Goal: Task Accomplishment & Management: Use online tool/utility

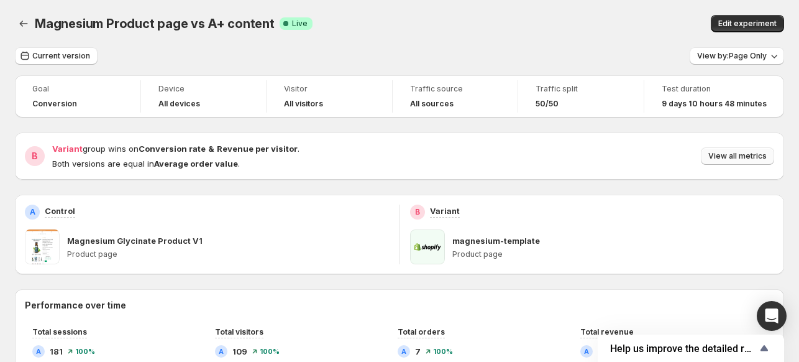
click at [732, 157] on span "View all metrics" at bounding box center [737, 156] width 58 height 10
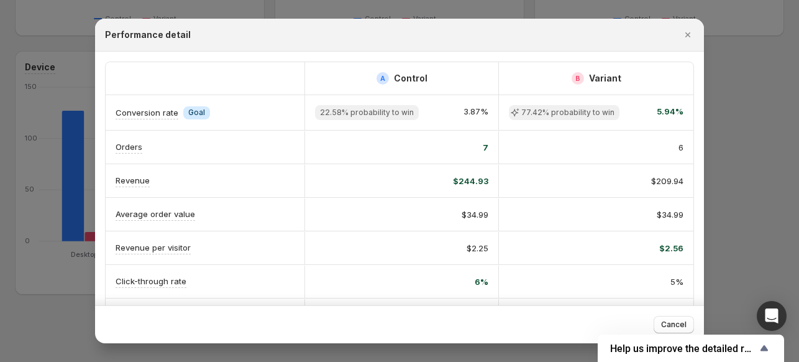
scroll to position [201, 0]
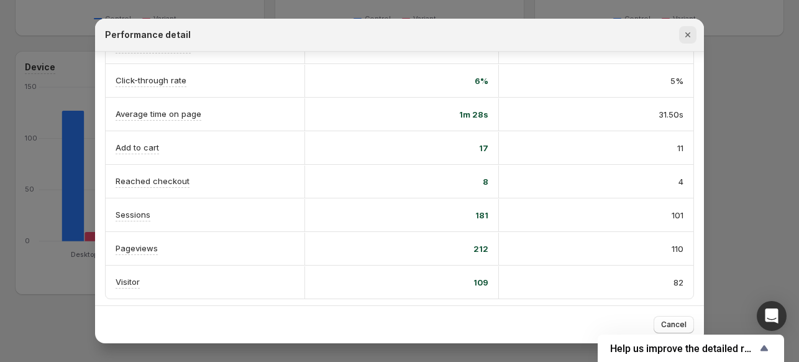
click at [683, 39] on icon "Close" at bounding box center [687, 35] width 12 height 12
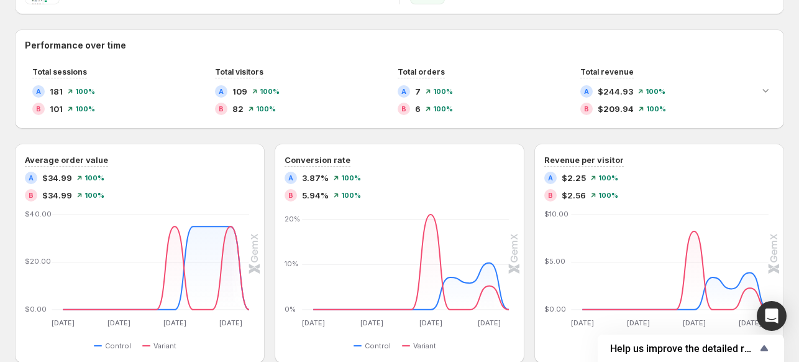
scroll to position [0, 0]
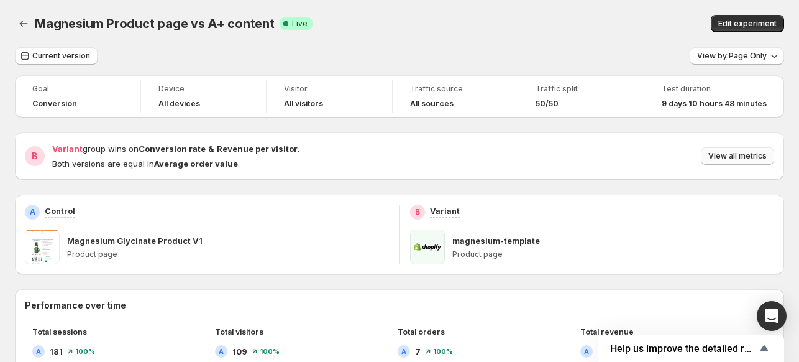
click at [762, 160] on span "View all metrics" at bounding box center [737, 156] width 58 height 10
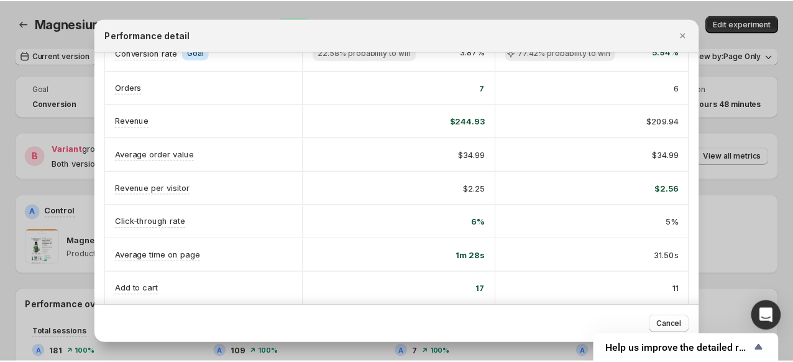
scroll to position [124, 0]
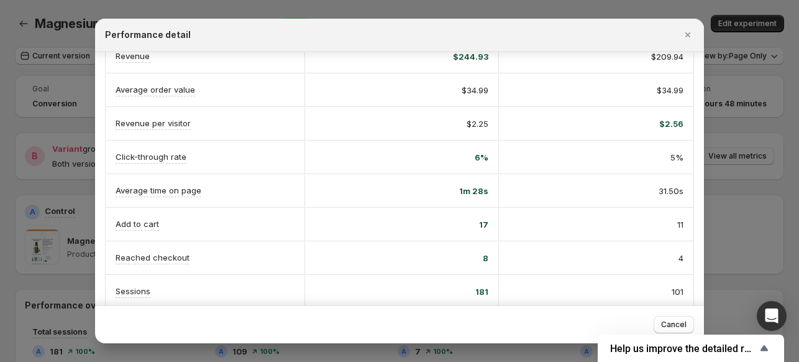
click at [735, 124] on div at bounding box center [399, 181] width 799 height 362
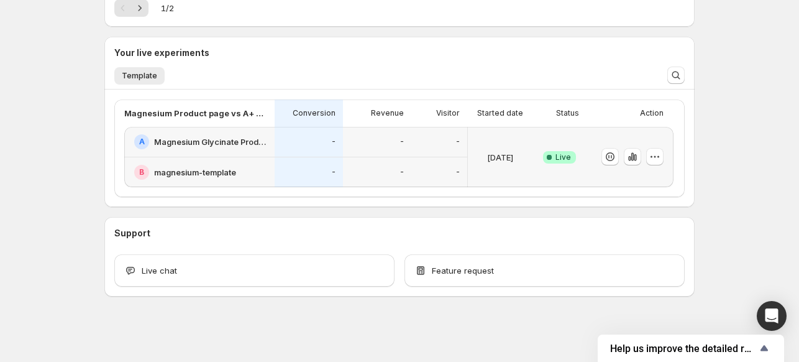
scroll to position [248, 0]
click at [630, 158] on icon "button" at bounding box center [629, 157] width 2 height 5
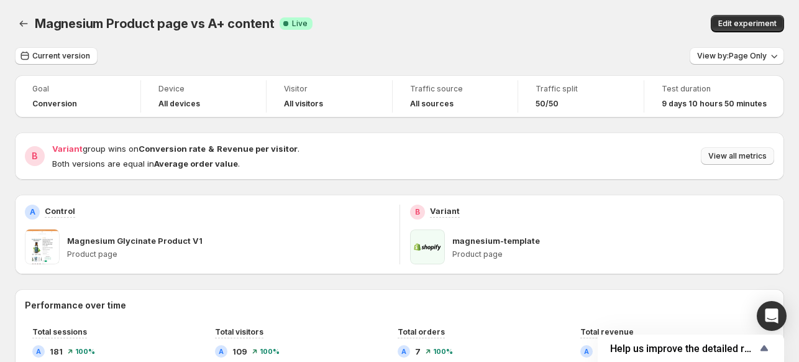
click at [728, 159] on span "View all metrics" at bounding box center [737, 156] width 58 height 10
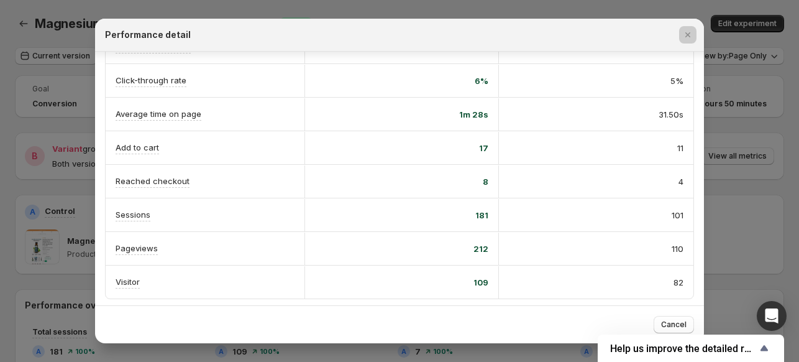
click at [58, 117] on div at bounding box center [399, 181] width 799 height 362
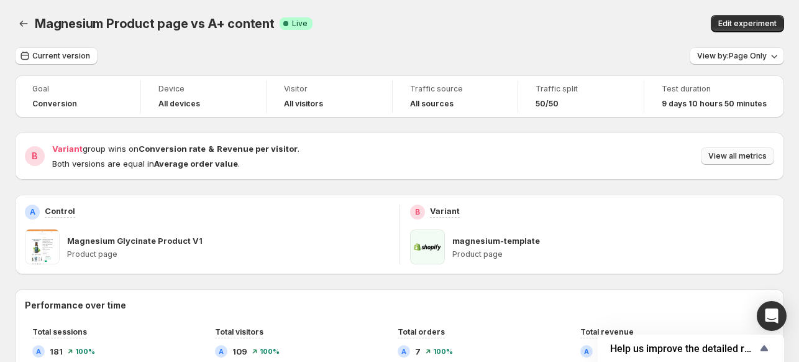
click at [737, 153] on span "View all metrics" at bounding box center [737, 156] width 58 height 10
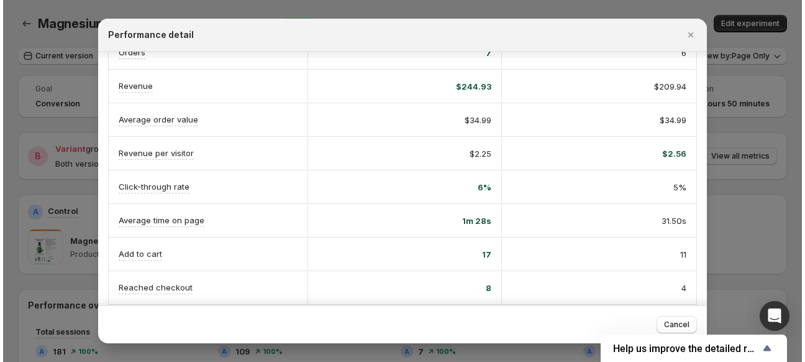
scroll to position [201, 0]
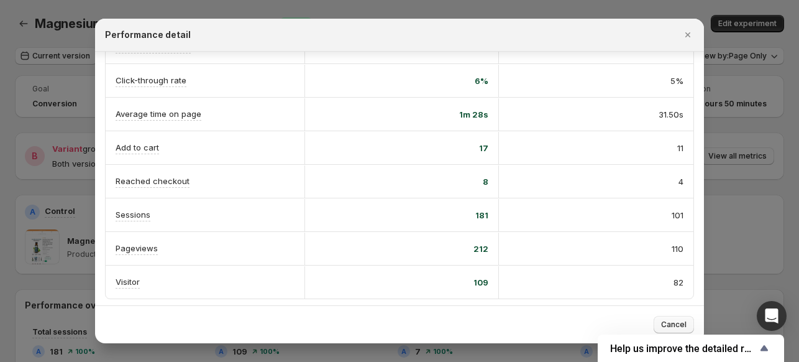
click at [665, 322] on span "Cancel" at bounding box center [673, 324] width 25 height 10
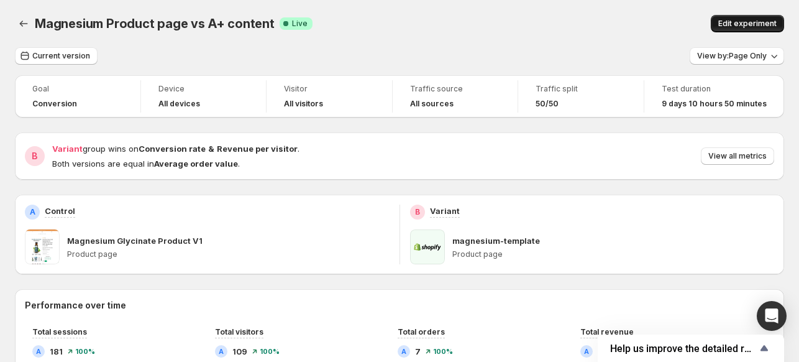
click at [762, 24] on span "Edit experiment" at bounding box center [747, 24] width 58 height 10
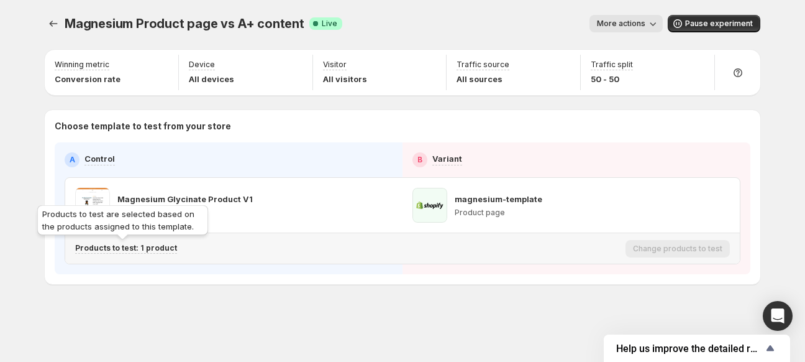
click at [135, 248] on p "Products to test: 1 product" at bounding box center [126, 248] width 102 height 10
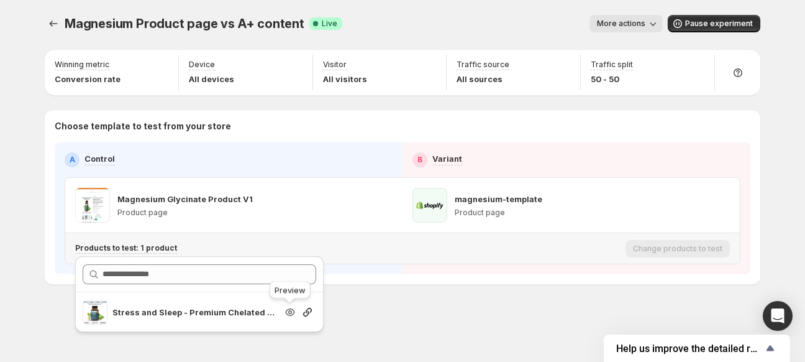
click at [288, 311] on icon "Search for and select a customer segment" at bounding box center [290, 312] width 4 height 4
click at [503, 317] on div "Magnesium Product page vs A+ content. This page is ready Magnesium Product page…" at bounding box center [402, 175] width 745 height 351
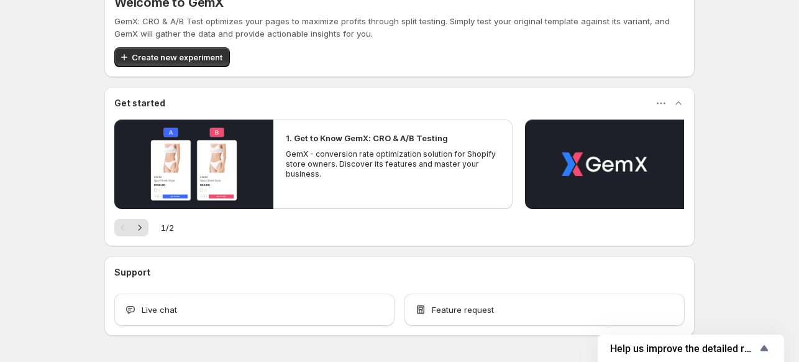
scroll to position [68, 0]
